Goal: Task Accomplishment & Management: Manage account settings

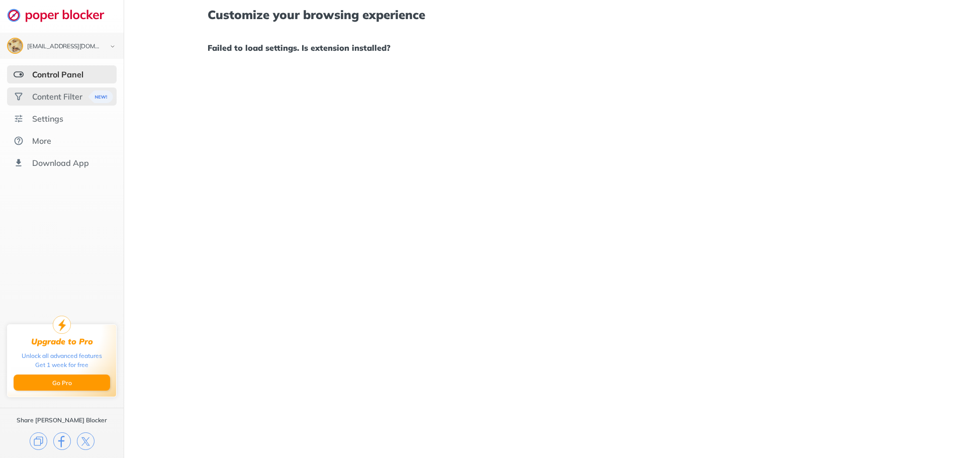
click at [58, 92] on div "Content Filter" at bounding box center [57, 96] width 50 height 10
